Goal: Find specific page/section: Find specific page/section

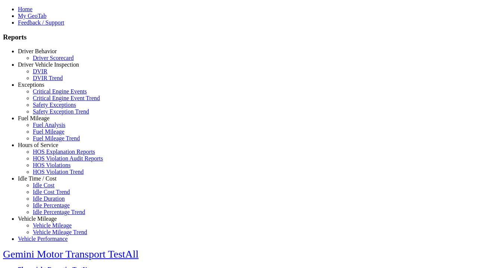
click at [43, 148] on link "Hours of Service" at bounding box center [38, 145] width 40 height 6
click at [48, 155] on link "HOS Explanation Reports" at bounding box center [64, 152] width 62 height 6
